Goal: Task Accomplishment & Management: Complete application form

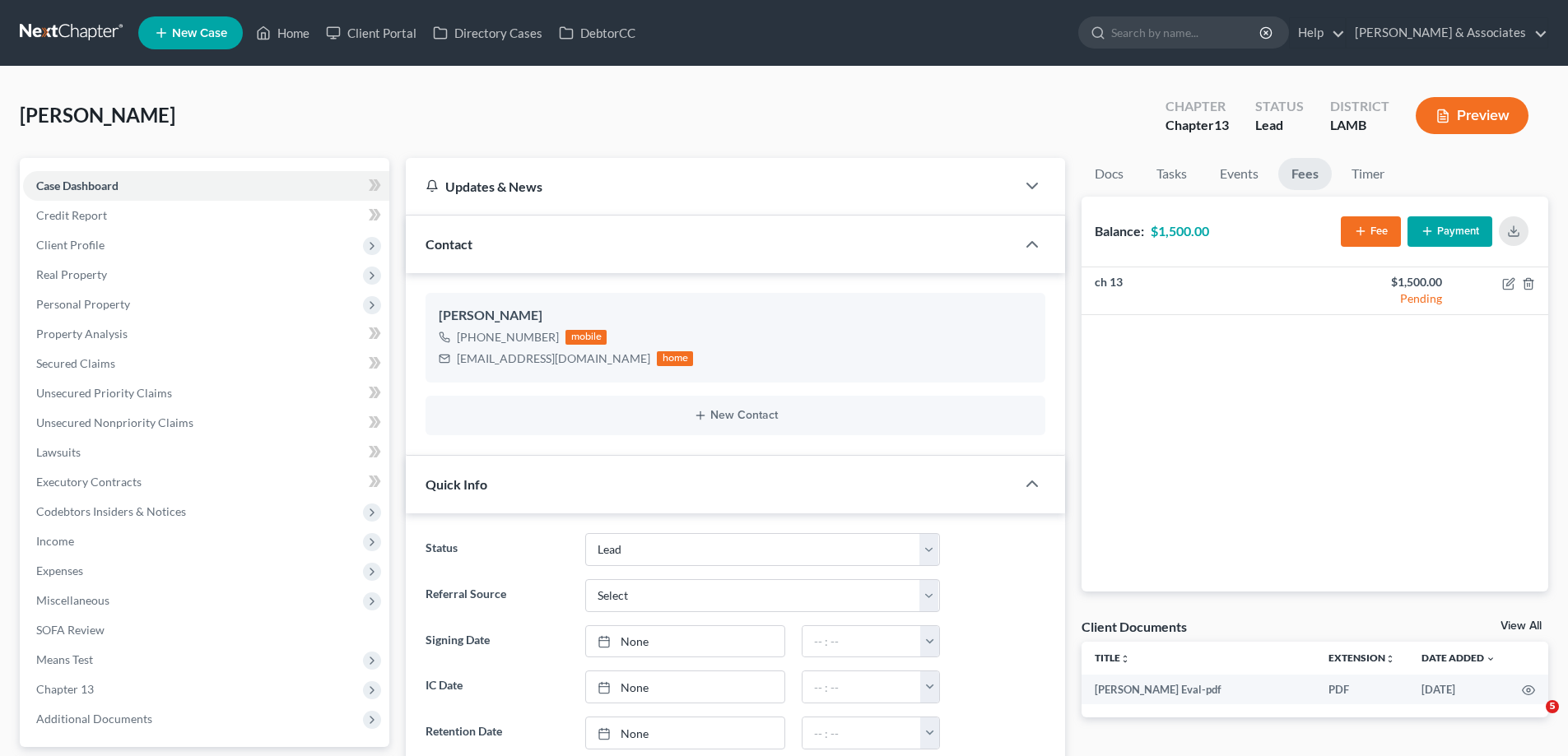
select select "13"
click at [205, 25] on link "New Case" at bounding box center [191, 33] width 105 height 33
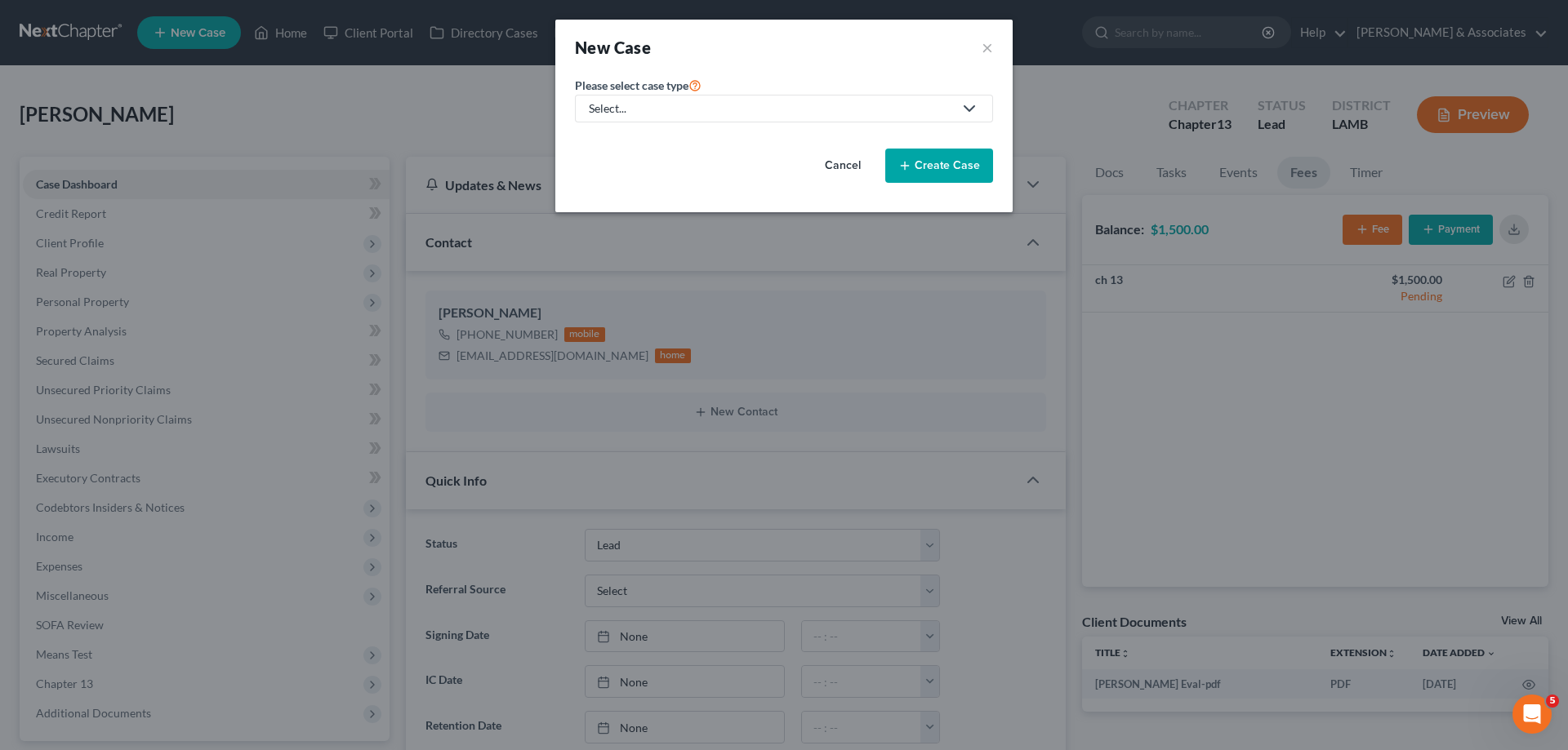
click at [744, 118] on link "Select..." at bounding box center [784, 108] width 418 height 28
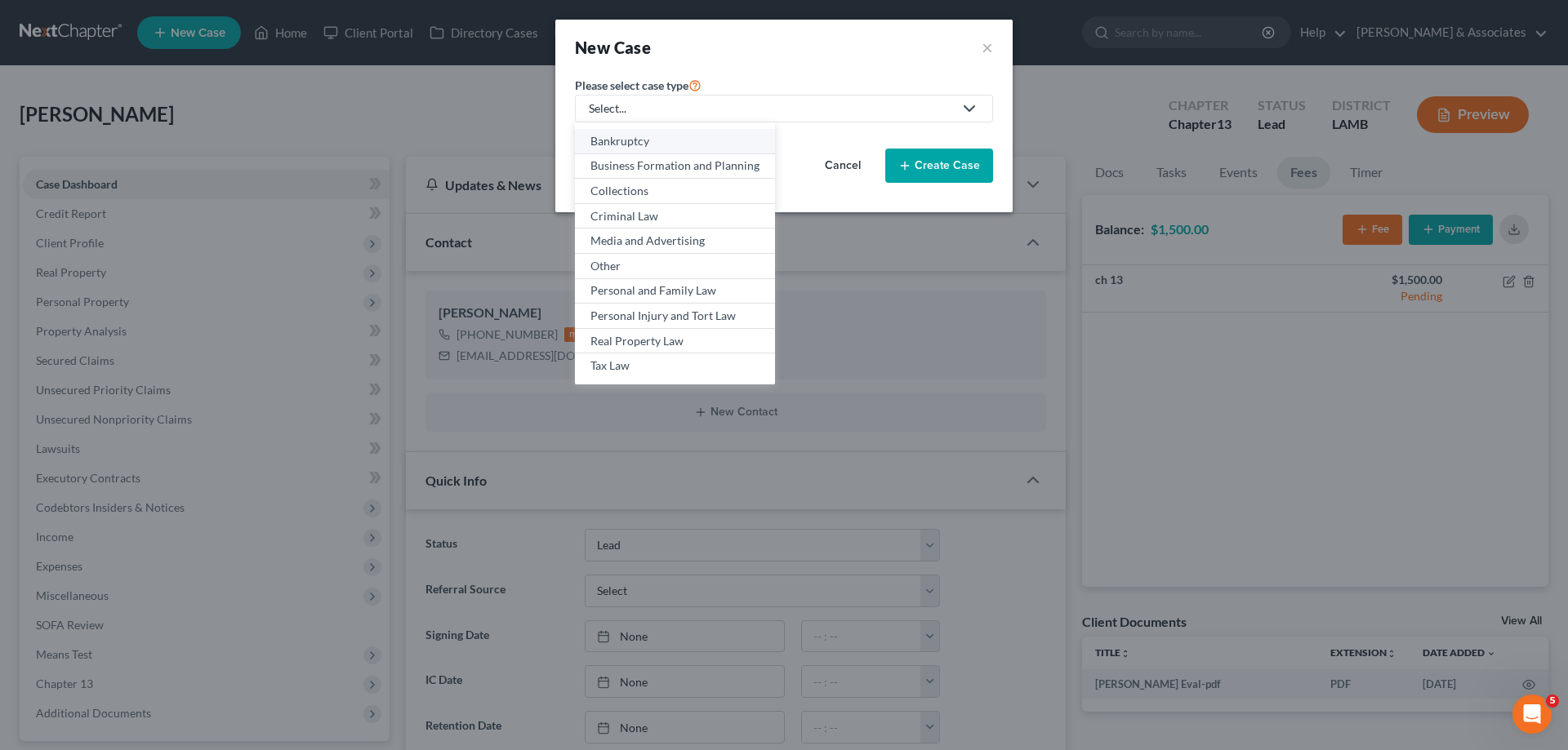
click at [661, 145] on div "Bankruptcy" at bounding box center [675, 142] width 169 height 17
select select "35"
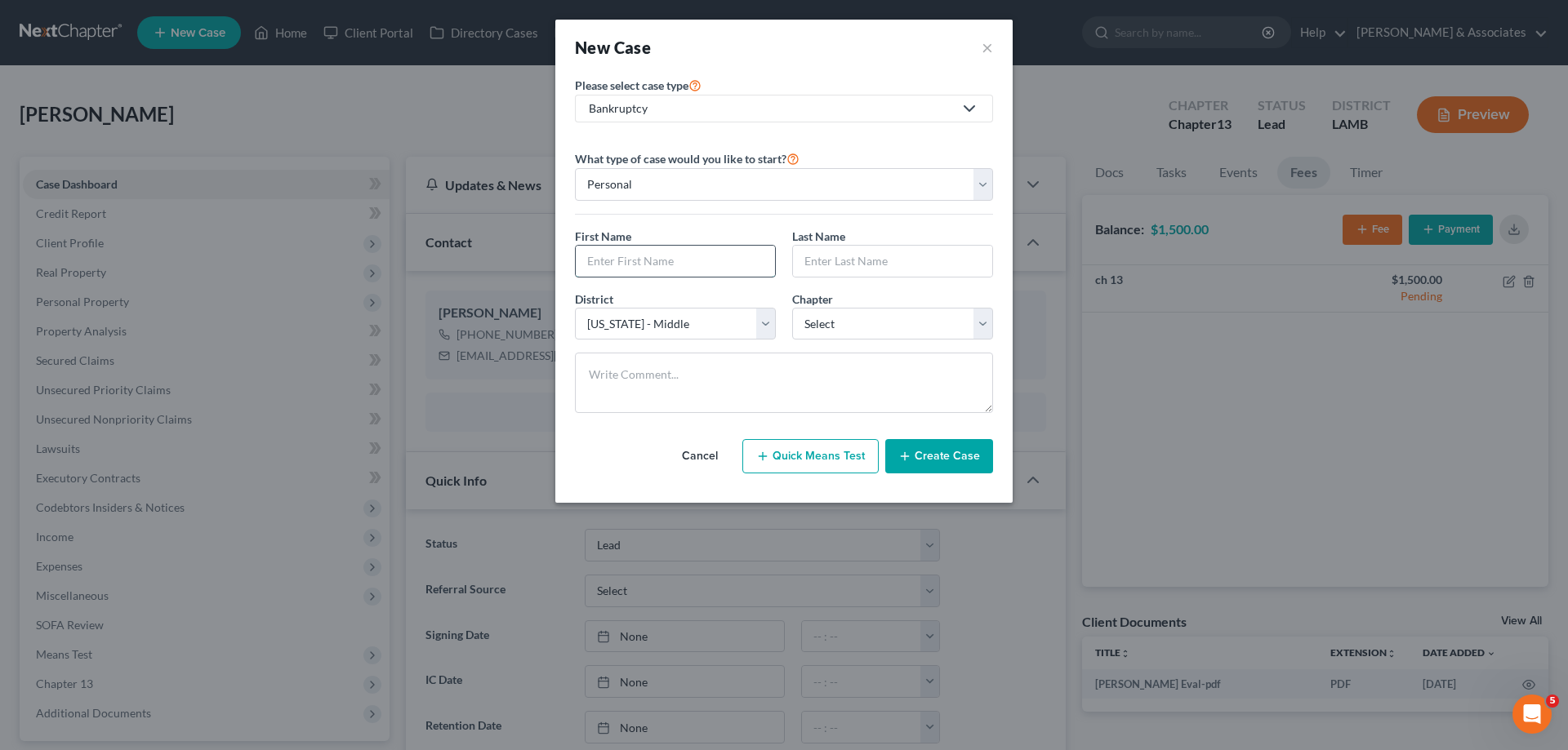
drag, startPoint x: 655, startPoint y: 257, endPoint x: 643, endPoint y: 264, distance: 13.9
click at [655, 257] on input "text" at bounding box center [675, 261] width 199 height 31
type input "[PERSON_NAME]"
select select "0"
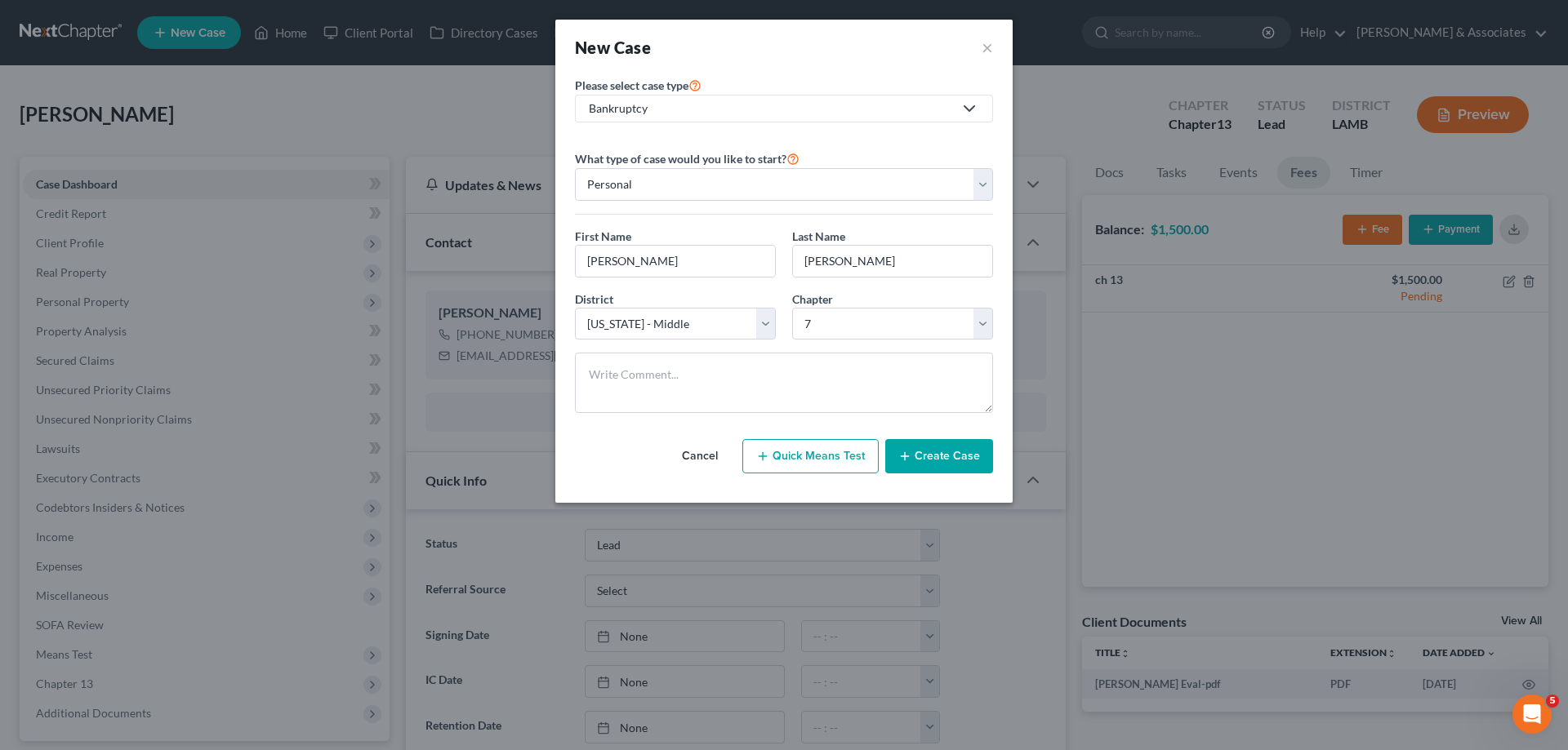
click at [975, 452] on button "Create Case" at bounding box center [939, 456] width 108 height 34
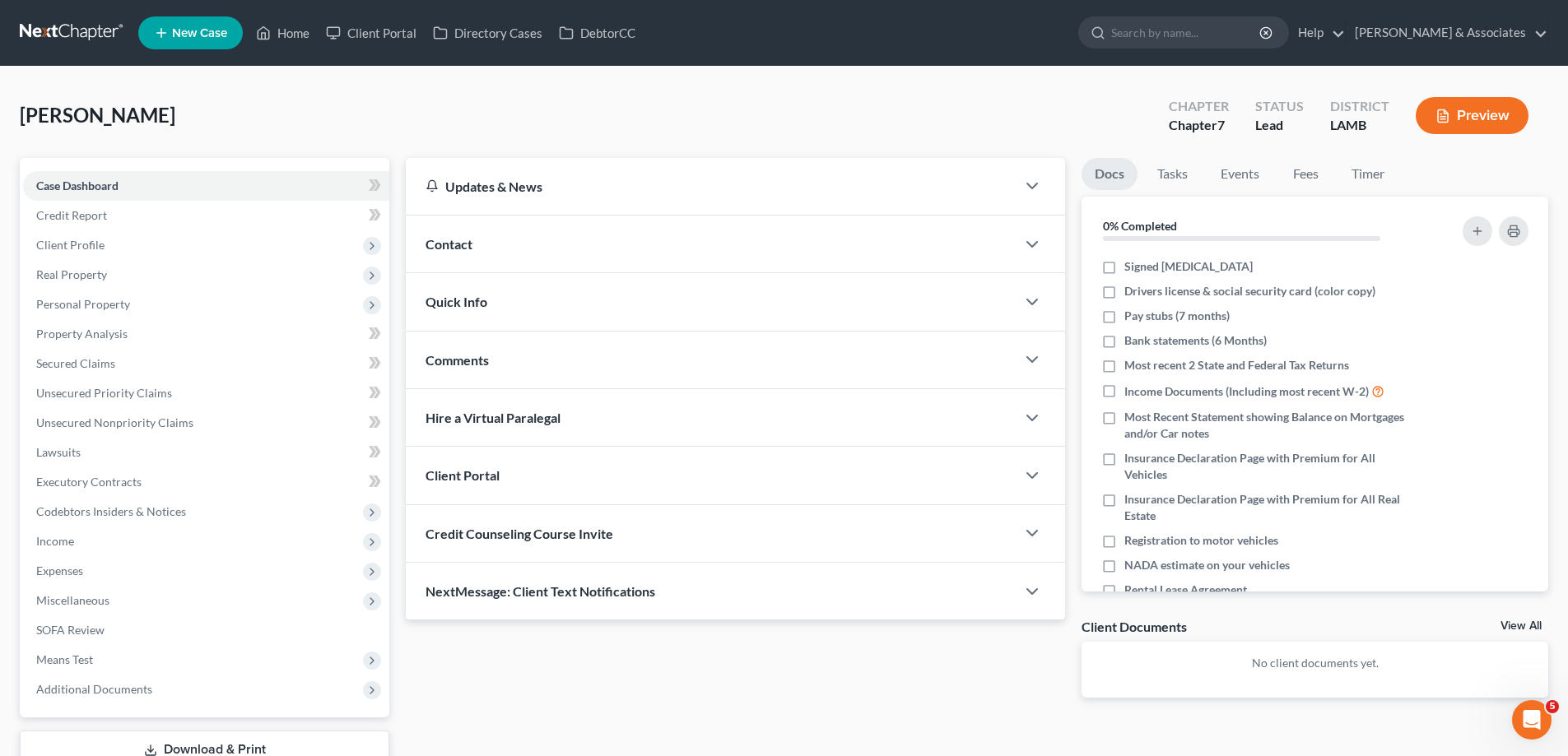
click at [595, 372] on div "Comments" at bounding box center [710, 360] width 610 height 57
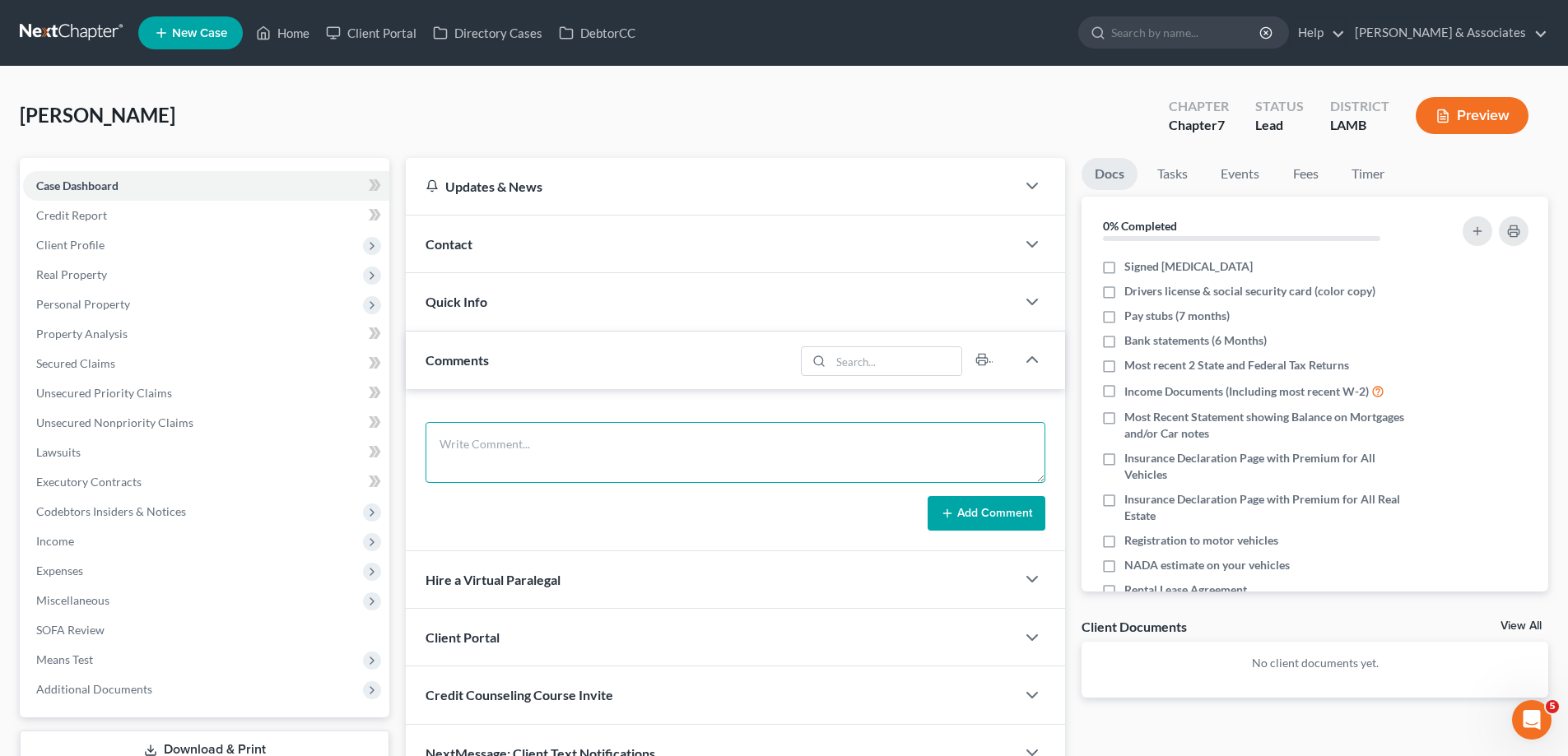
drag, startPoint x: 482, startPoint y: 434, endPoint x: 574, endPoint y: 441, distance: 92.3
click at [484, 434] on textarea at bounding box center [734, 452] width 620 height 61
paste textarea "Did eval with [PERSON_NAME] 61300 In [PERSON_NAME] have a home in [GEOGRAPHIC_D…"
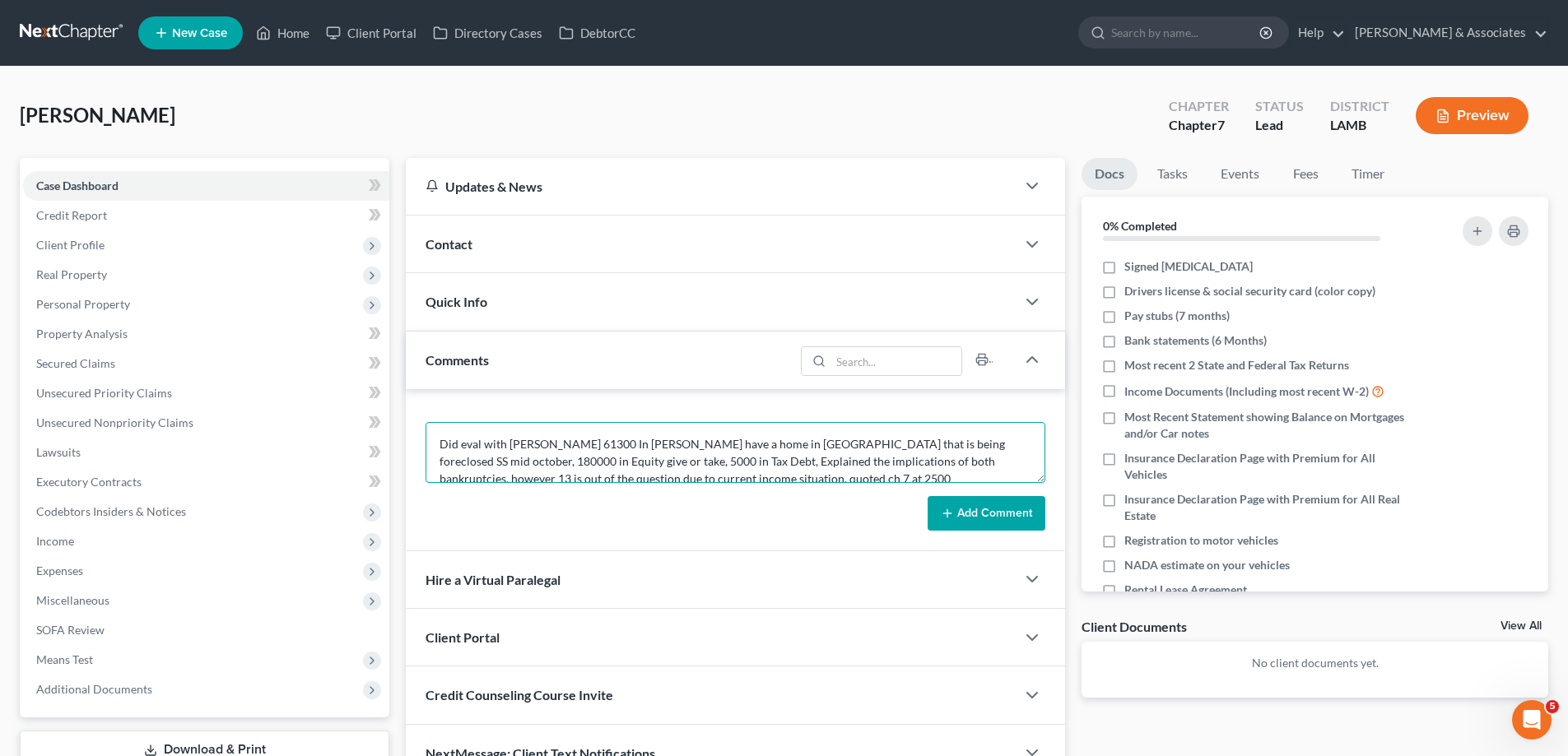
scroll to position [4, 0]
type textarea "Did eval with [PERSON_NAME] 61300 In [PERSON_NAME] have a home in [GEOGRAPHIC_D…"
click at [1012, 514] on button "Add Comment" at bounding box center [987, 513] width 118 height 35
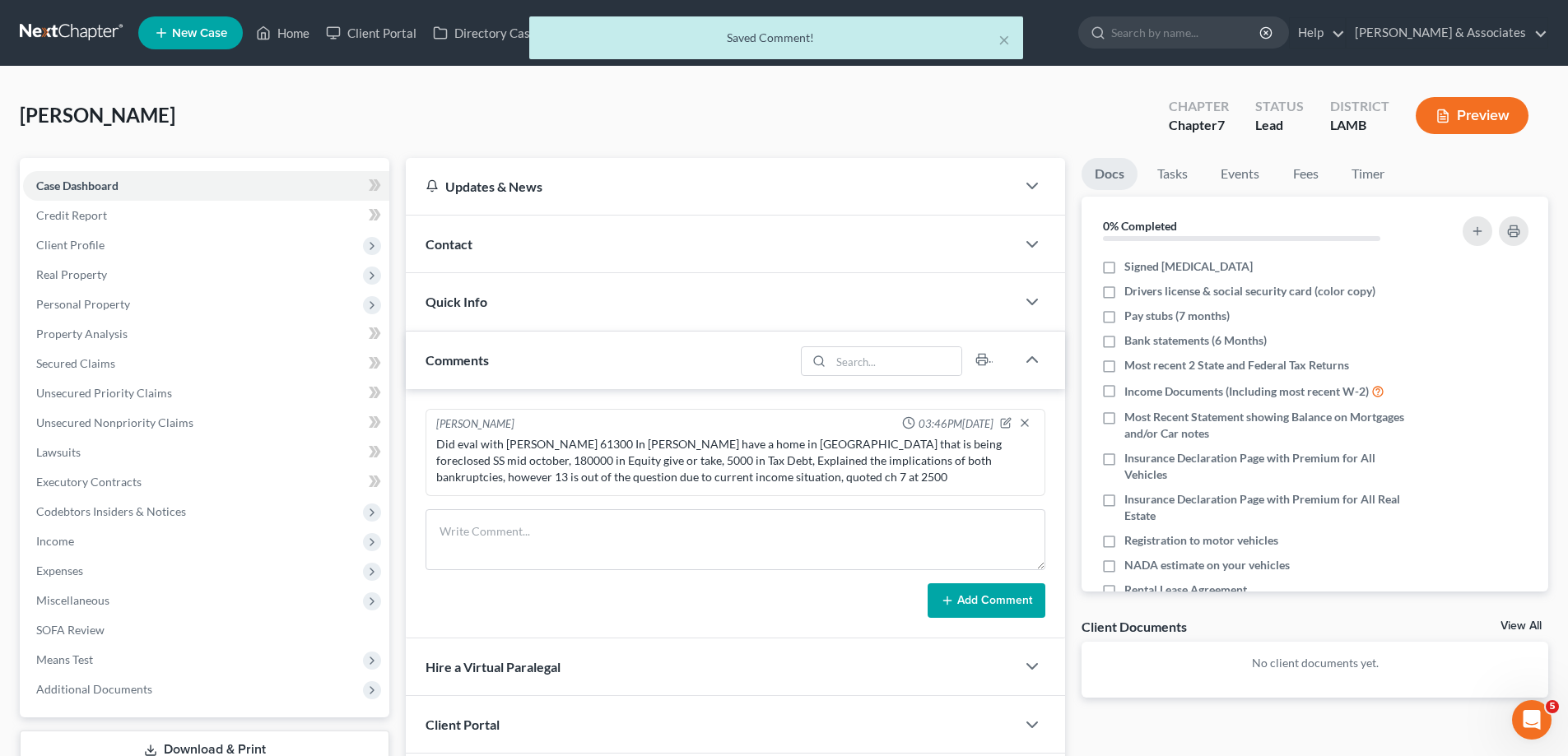
scroll to position [0, 0]
click at [578, 247] on div "Contact" at bounding box center [710, 244] width 610 height 57
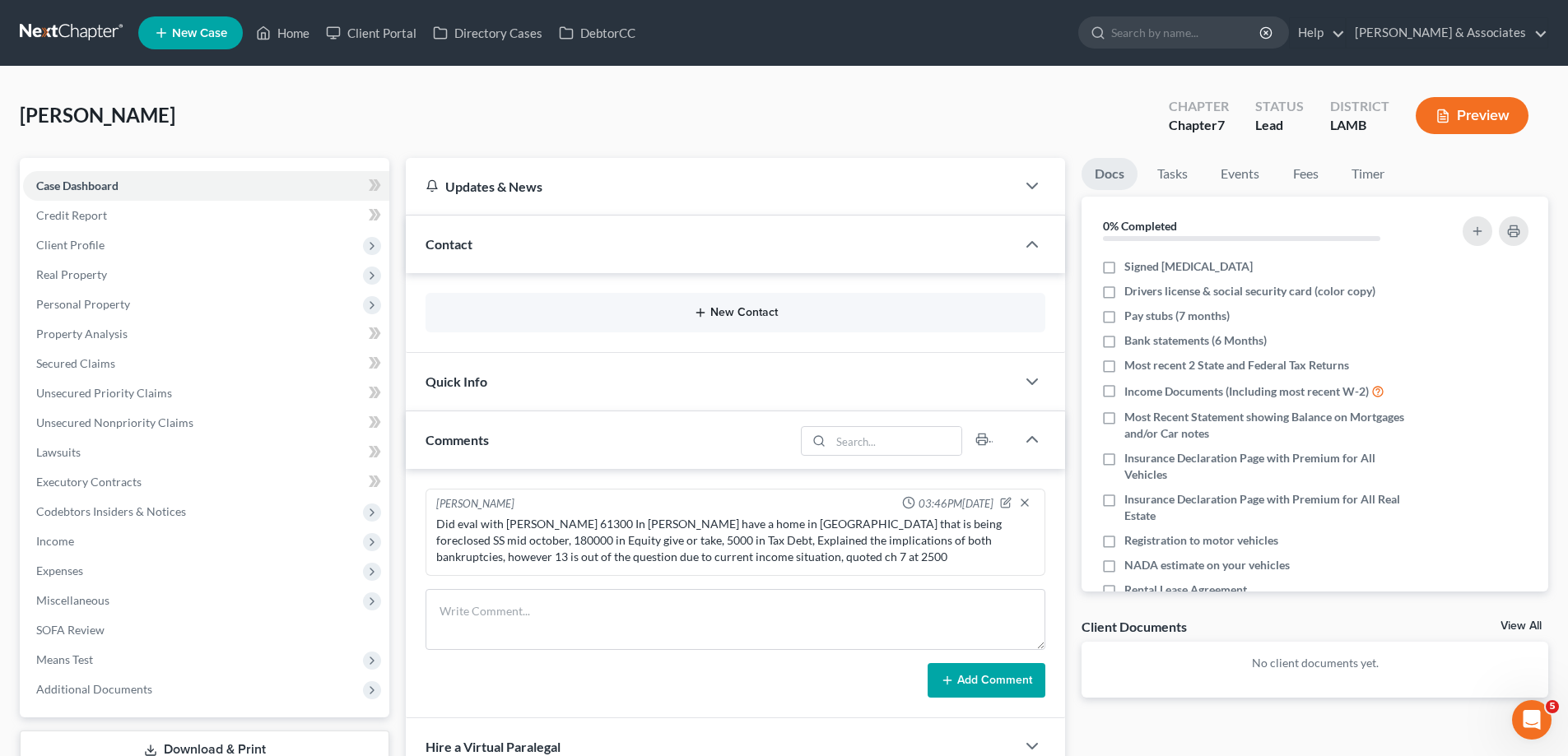
click at [702, 311] on icon "button" at bounding box center [700, 313] width 13 height 13
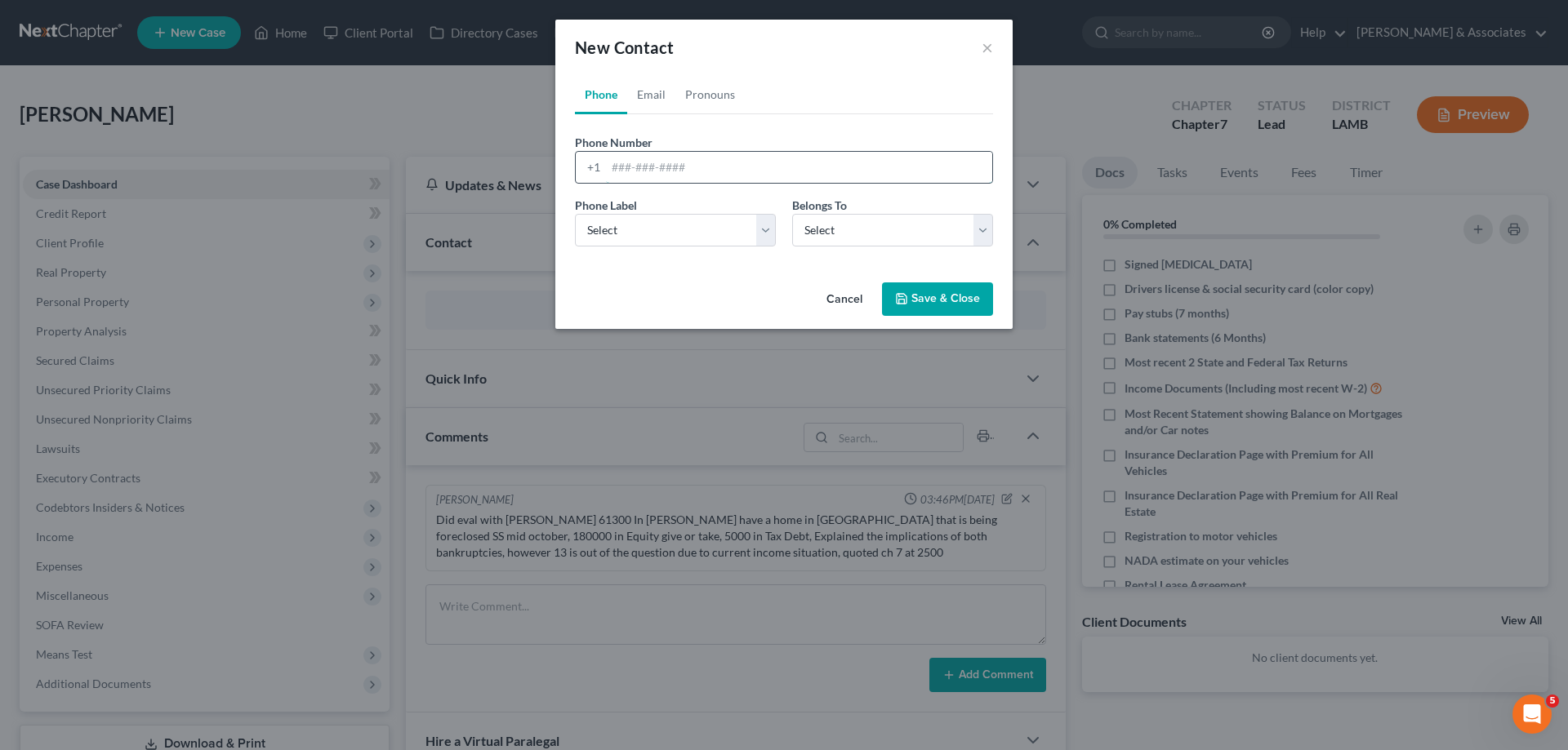
click at [640, 172] on input "tel" at bounding box center [798, 167] width 387 height 31
paste input "[PHONE_NUMBER]"
type input "[PHONE_NUMBER]"
click at [660, 243] on select "Select Mobile Home Work Other" at bounding box center [675, 230] width 201 height 32
select select "0"
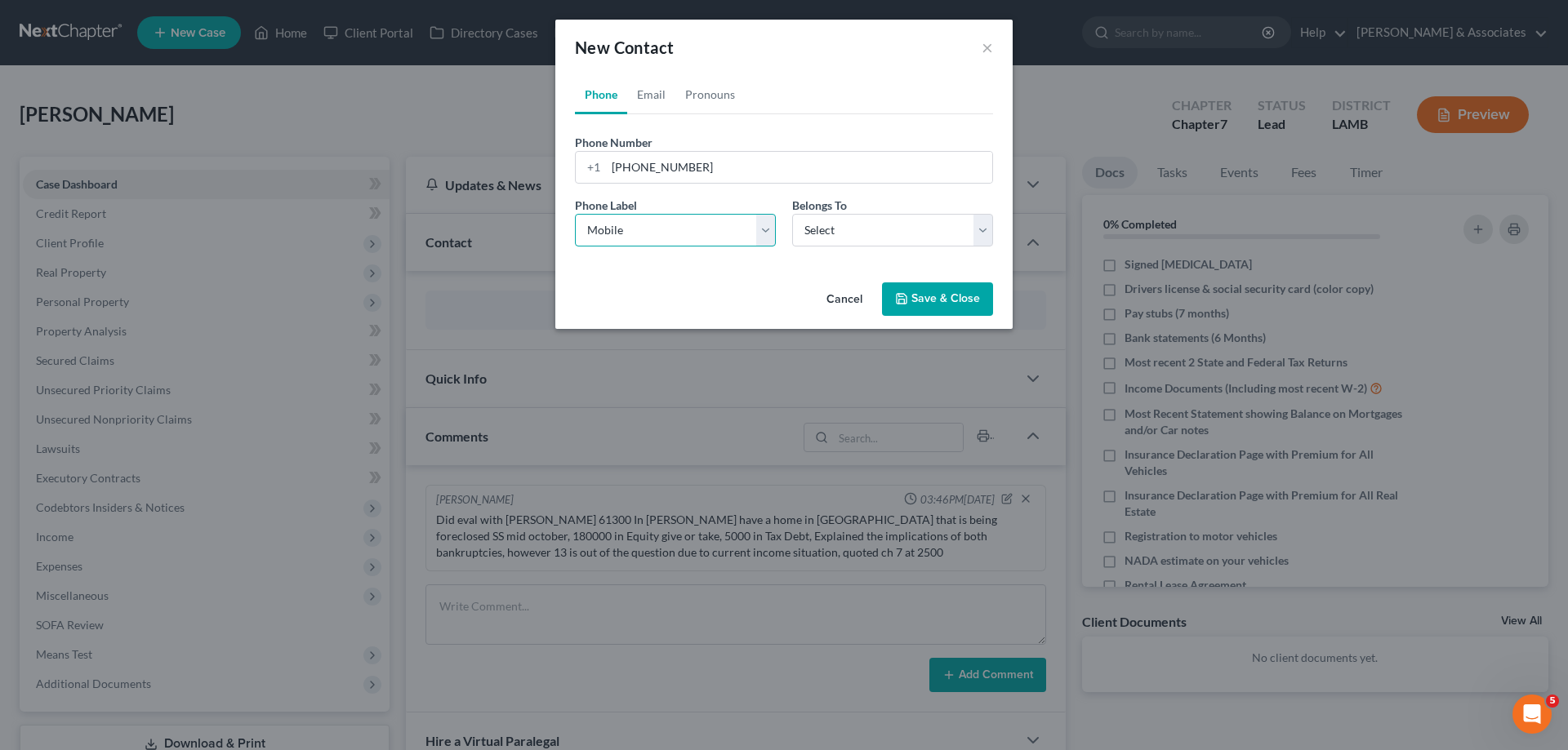
click at [575, 214] on select "Select Mobile Home Work Other" at bounding box center [675, 230] width 201 height 32
click at [822, 236] on select "Select Client Other" at bounding box center [892, 230] width 201 height 32
select select "0"
click at [792, 214] on select "Select Client Other" at bounding box center [892, 230] width 201 height 32
select select "0"
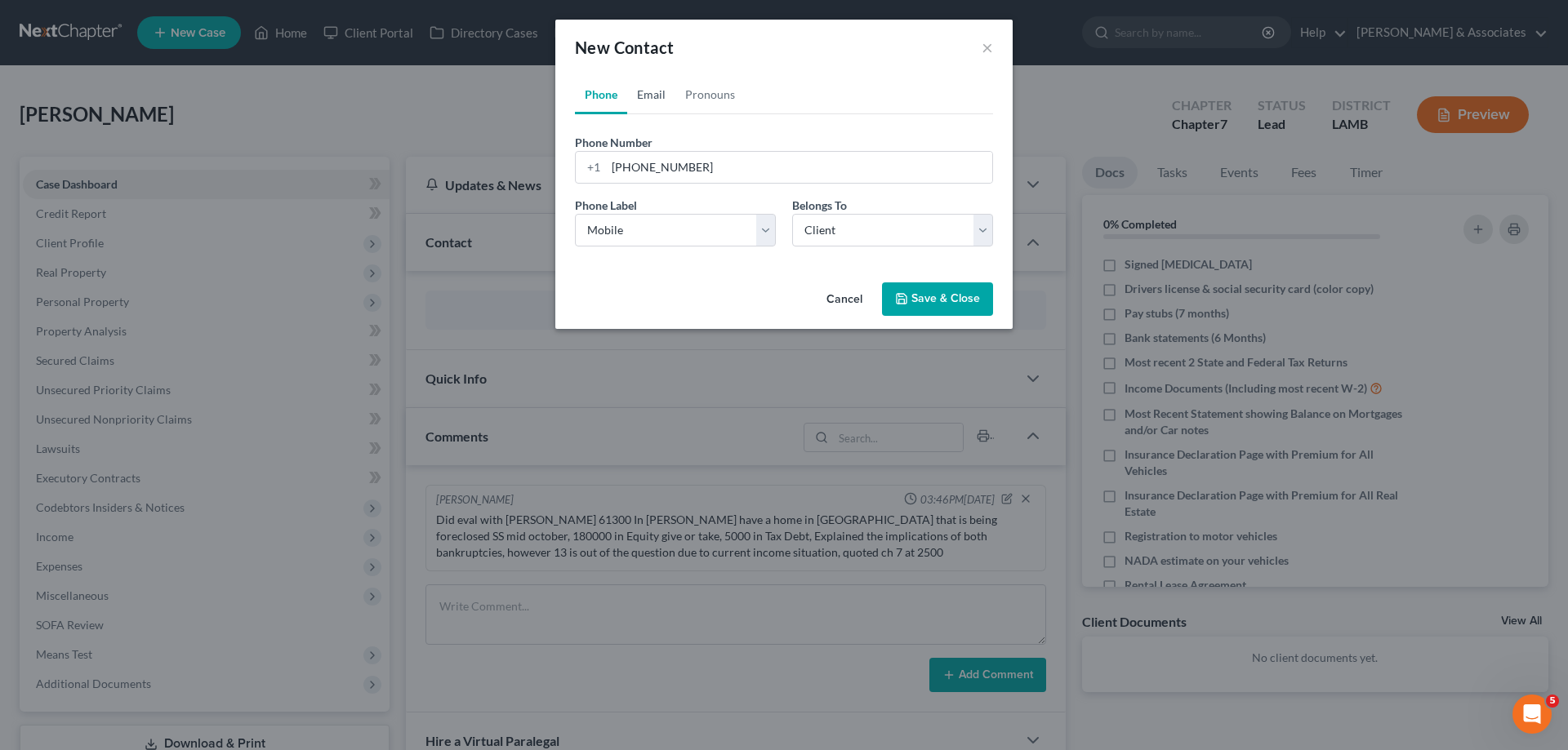
click at [641, 101] on link "Email" at bounding box center [651, 95] width 48 height 39
click at [656, 172] on input "email" at bounding box center [798, 167] width 387 height 31
paste input "[EMAIL_ADDRESS][DOMAIN_NAME]"
type input "[EMAIL_ADDRESS][DOMAIN_NAME]"
drag, startPoint x: 653, startPoint y: 224, endPoint x: 681, endPoint y: 246, distance: 35.6
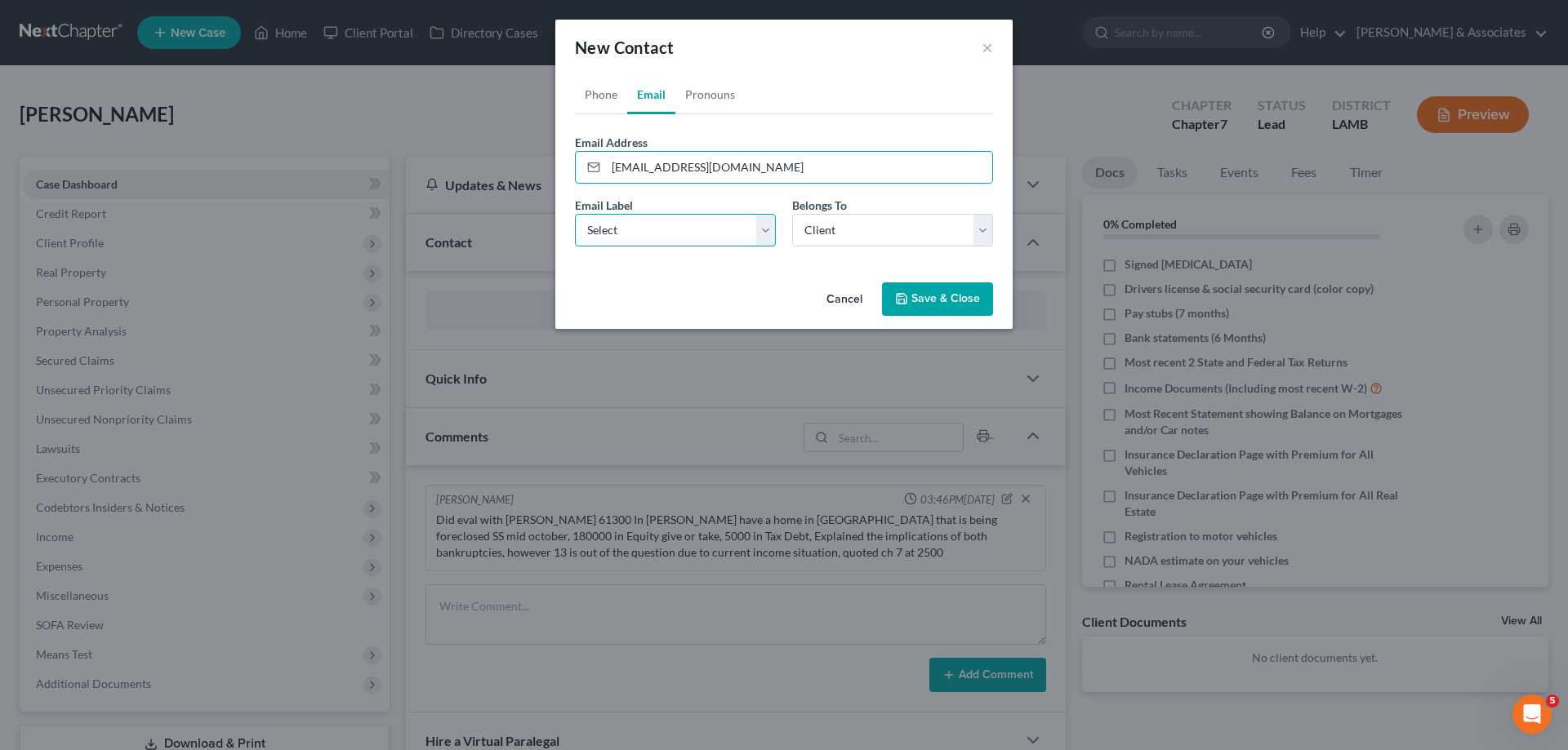
click at [654, 224] on select "Select Home Work Other" at bounding box center [675, 230] width 201 height 32
select select "0"
click at [575, 214] on select "Select Home Work Other" at bounding box center [675, 230] width 201 height 32
drag, startPoint x: 911, startPoint y: 231, endPoint x: 900, endPoint y: 244, distance: 17.0
click at [911, 231] on select "Select Client Other" at bounding box center [892, 230] width 201 height 32
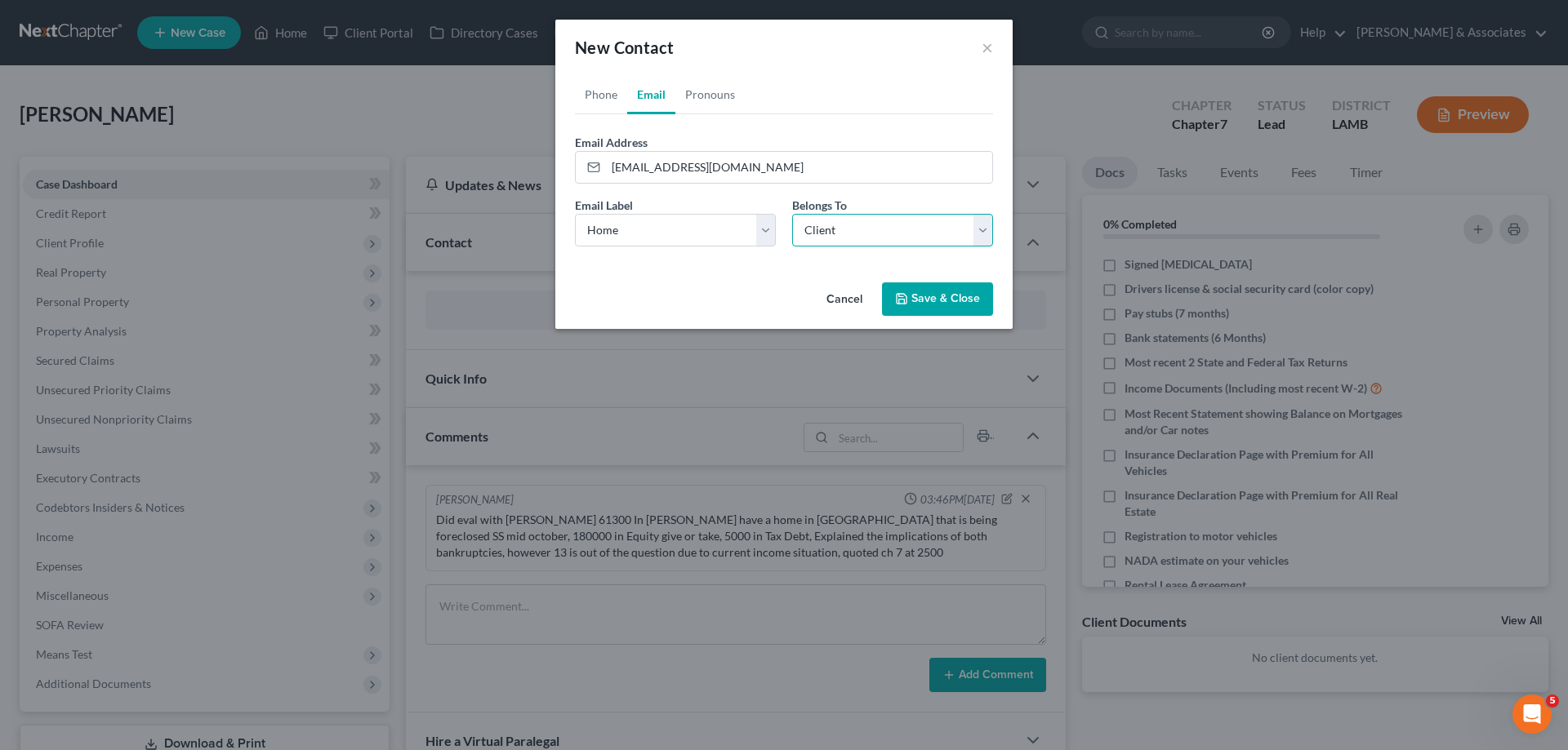
click at [792, 214] on select "Select Client Other" at bounding box center [892, 230] width 201 height 32
click at [924, 306] on button "Save & Close" at bounding box center [937, 299] width 111 height 34
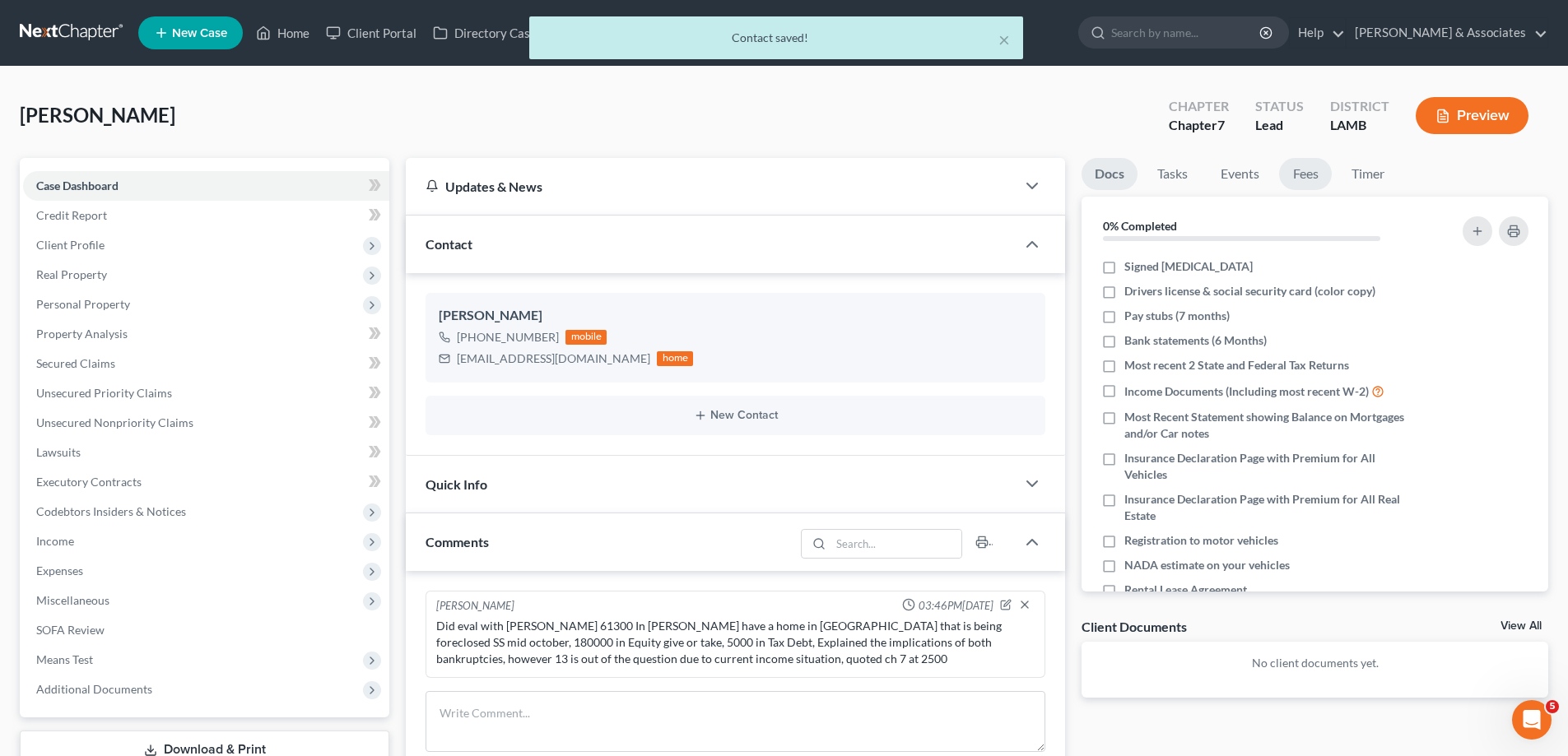
click at [1314, 176] on link "Fees" at bounding box center [1305, 174] width 52 height 32
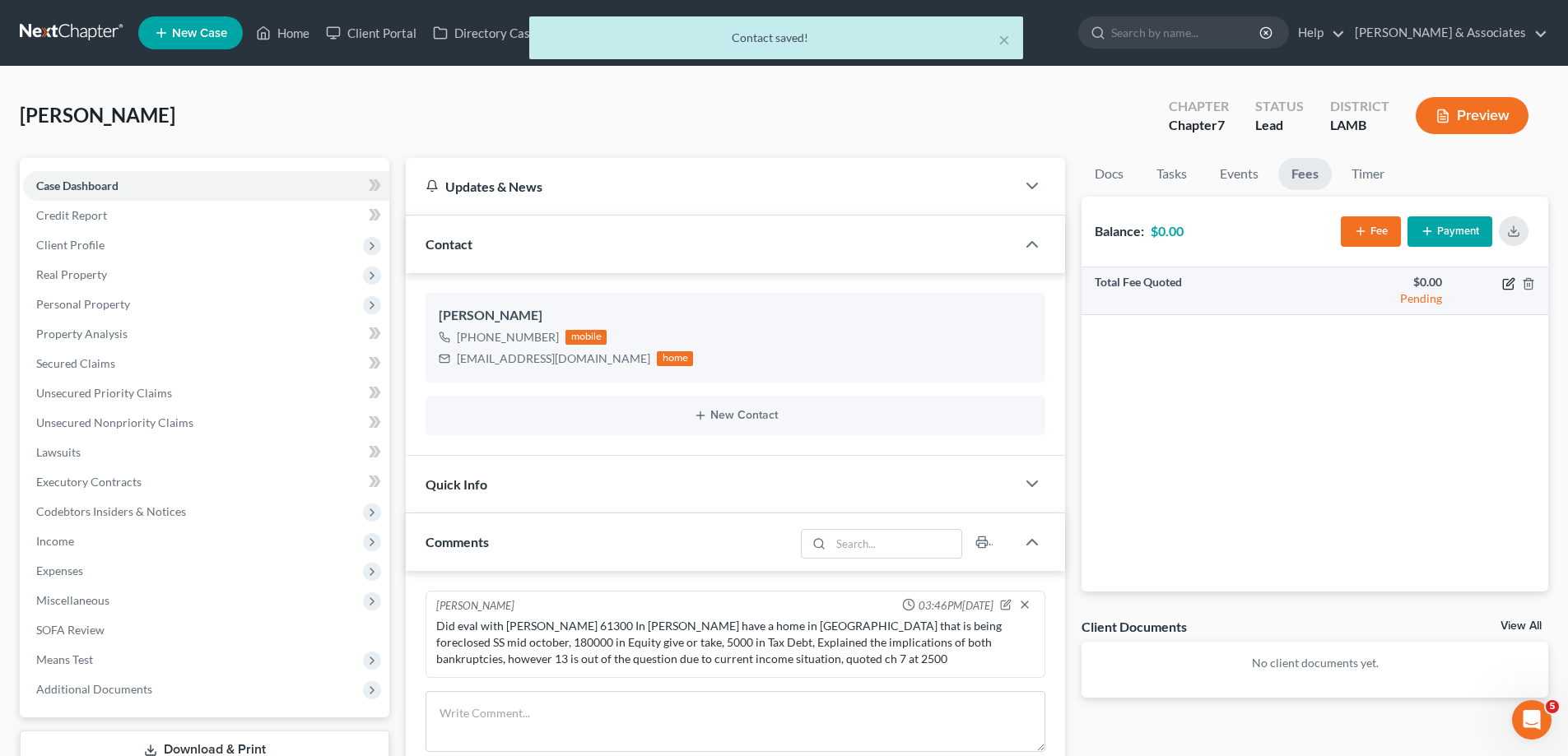
click at [1504, 279] on icon "button" at bounding box center [1507, 284] width 10 height 10
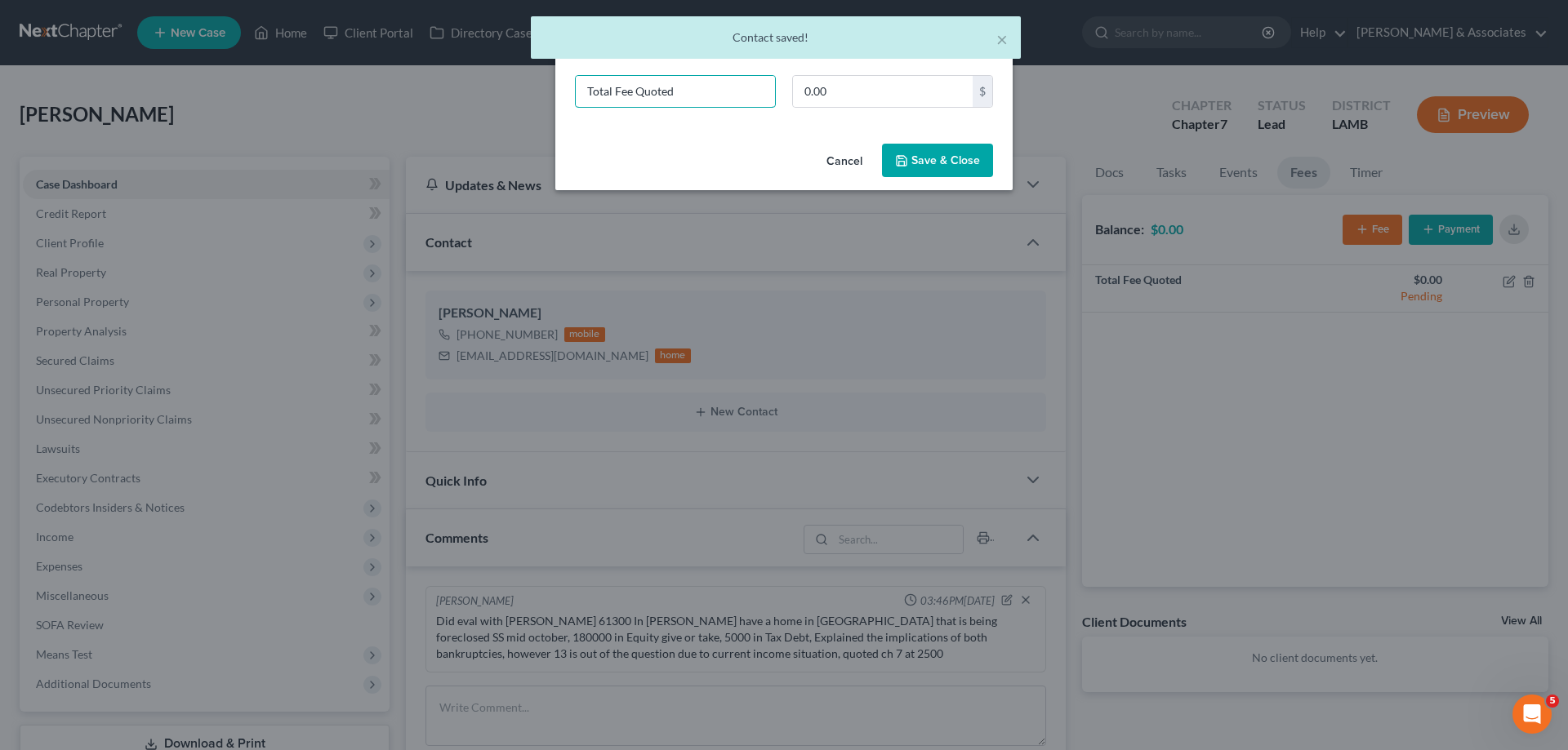
drag, startPoint x: 714, startPoint y: 89, endPoint x: 89, endPoint y: 36, distance: 627.2
click at [354, 97] on div "New Fee Edit Fee × Total Fee Quoted 0.00 $ Cancel Save & Close" at bounding box center [784, 375] width 1568 height 750
type input "ch 7"
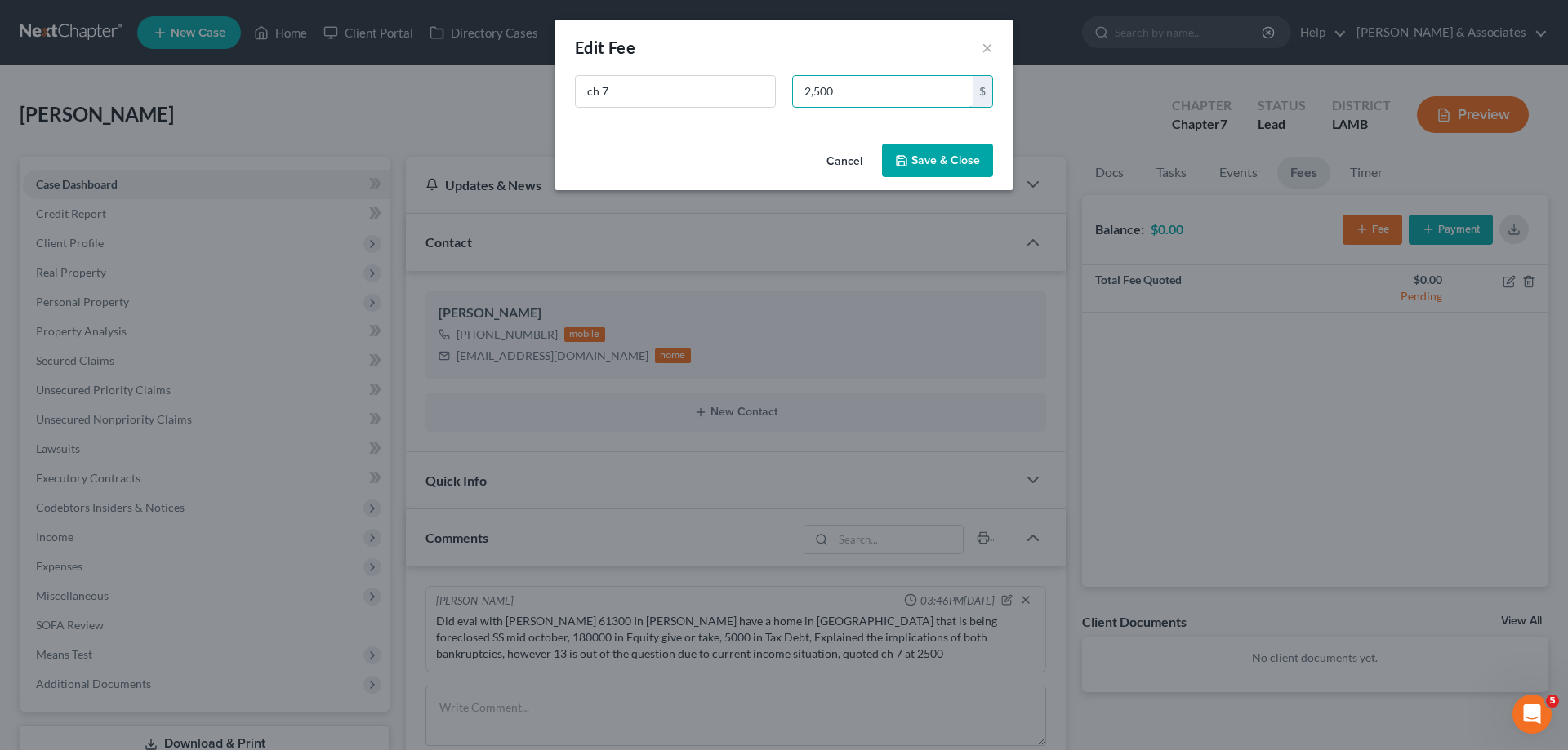
type input "2,500"
click at [961, 156] on button "Save & Close" at bounding box center [937, 160] width 111 height 34
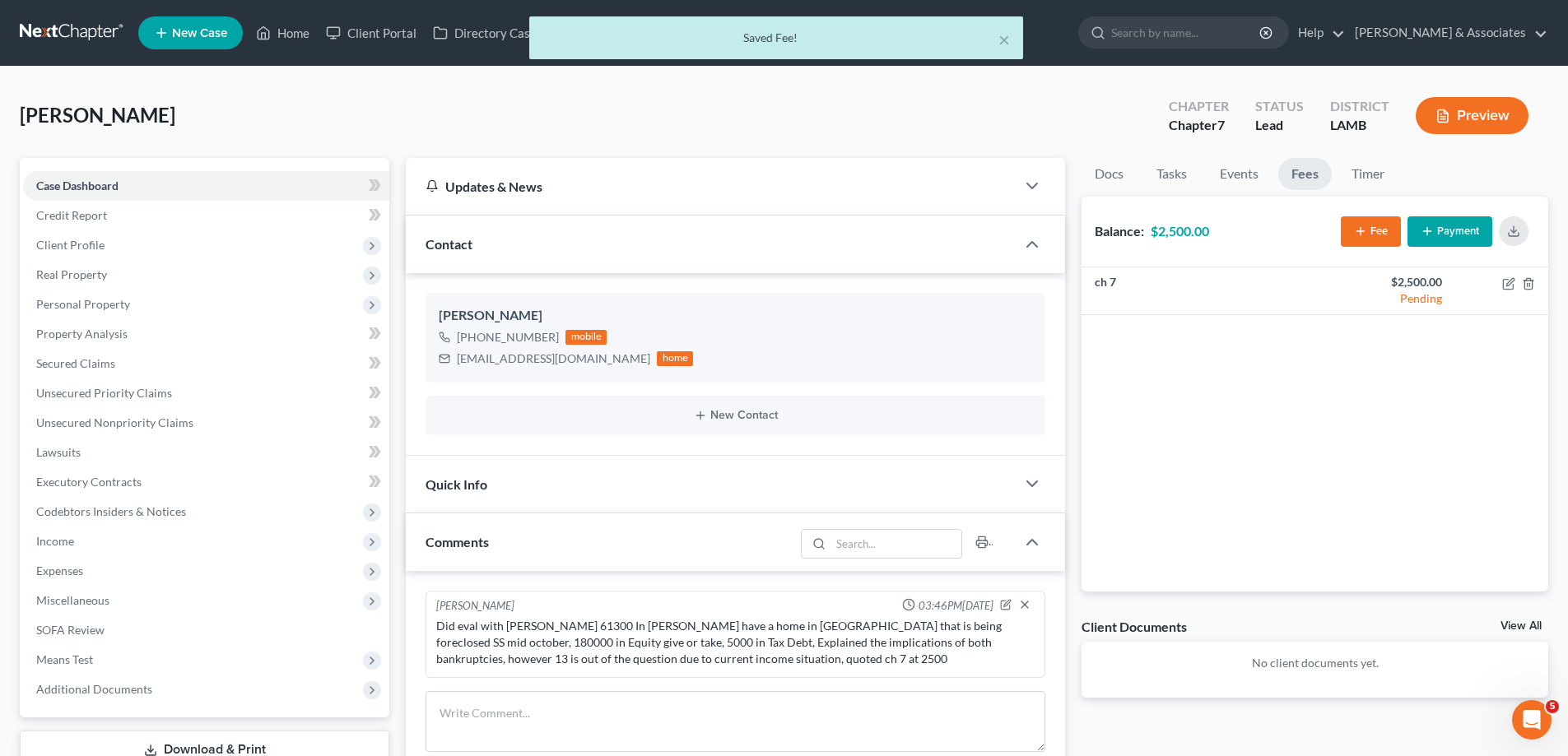
click at [1514, 621] on link "View All" at bounding box center [1520, 626] width 41 height 11
